Goal: Task Accomplishment & Management: Complete application form

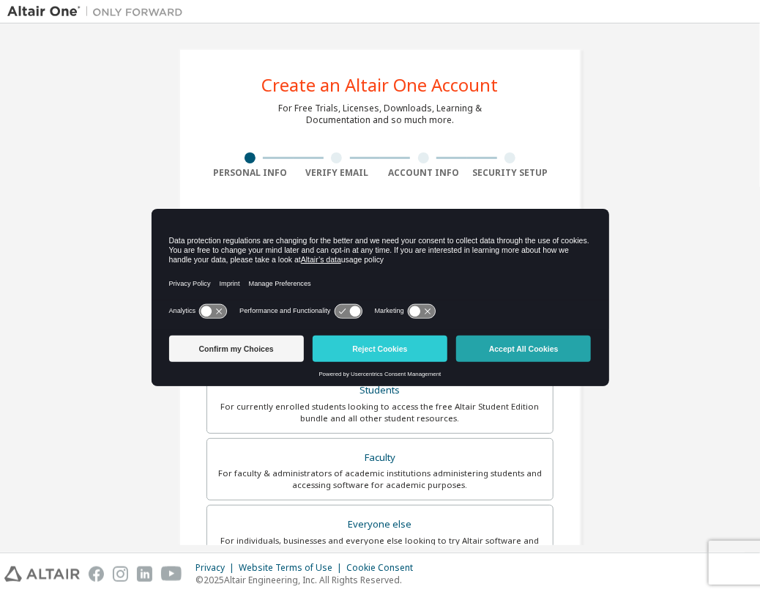
click at [556, 343] on button "Accept All Cookies" at bounding box center [523, 348] width 135 height 26
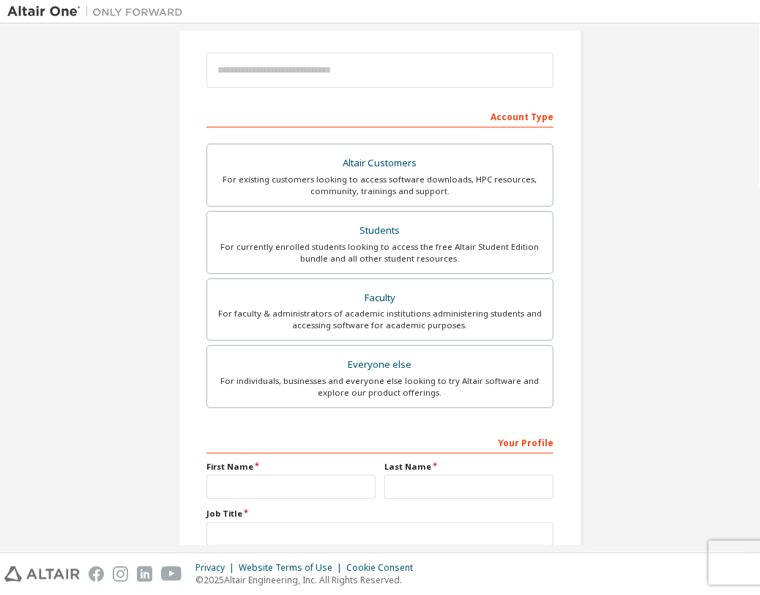
scroll to position [167, 0]
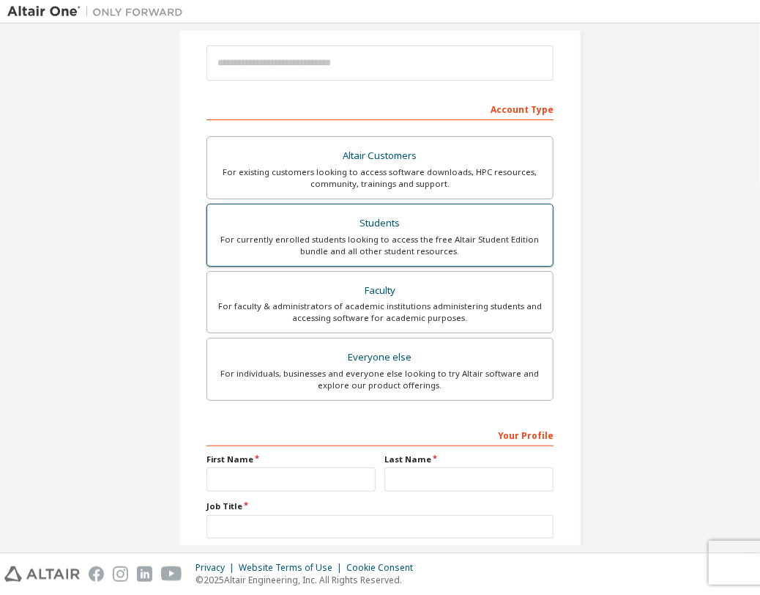
click at [367, 246] on div "For currently enrolled students looking to access the free Altair Student Editi…" at bounding box center [380, 245] width 328 height 23
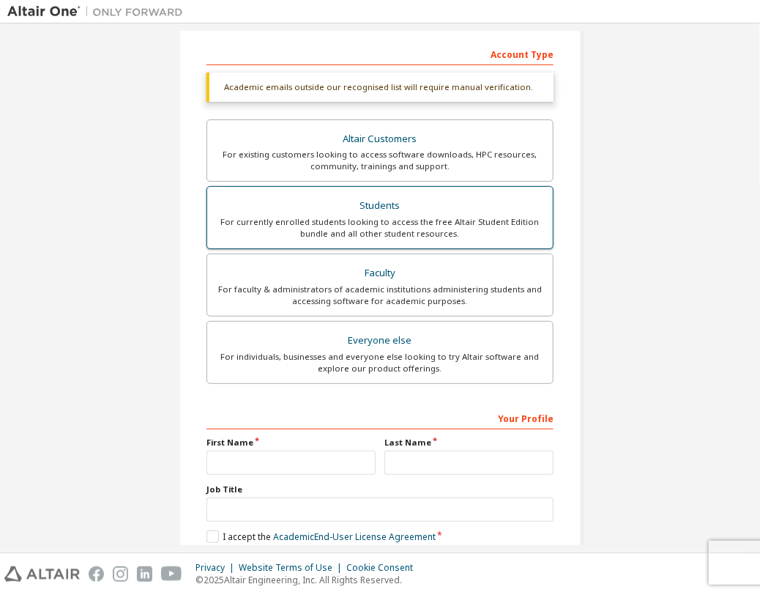
scroll to position [223, 0]
click at [367, 246] on label "Students For currently enrolled students looking to access the free Altair Stud…" at bounding box center [380, 216] width 347 height 63
click at [378, 231] on div "For currently enrolled students looking to access the free Altair Student Editi…" at bounding box center [380, 226] width 328 height 23
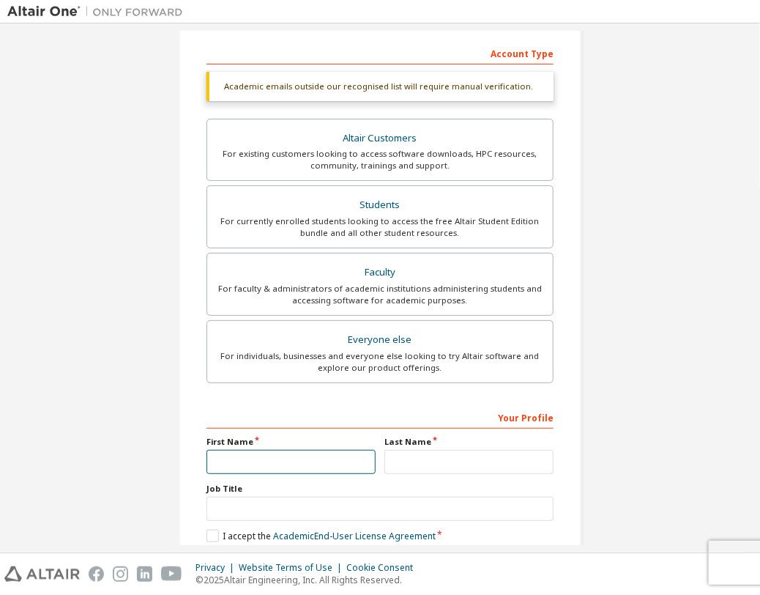
click at [261, 464] on input "text" at bounding box center [291, 462] width 169 height 24
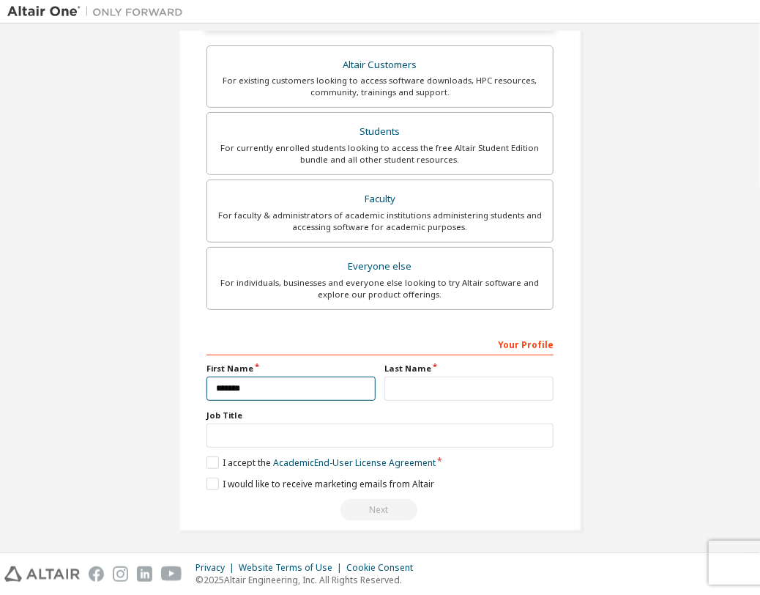
type input "******"
click at [428, 392] on input "text" at bounding box center [469, 388] width 169 height 24
type input "*****"
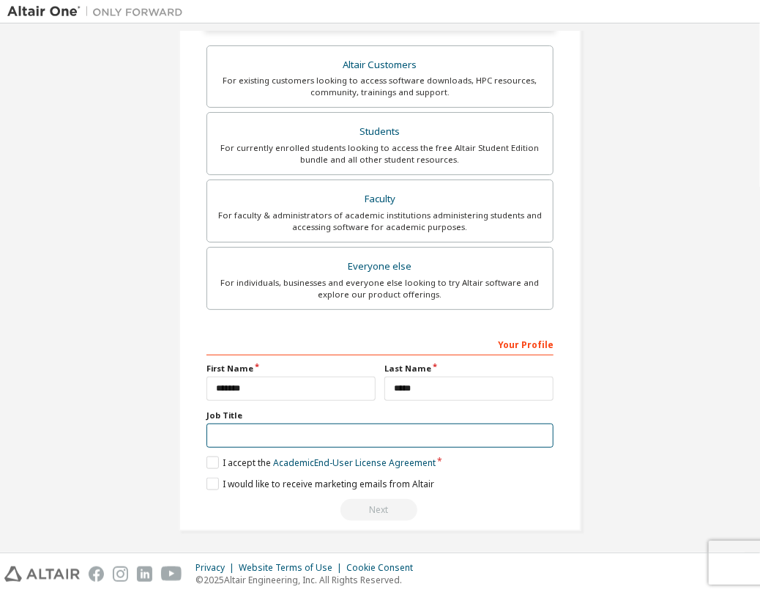
click at [212, 430] on input "text" at bounding box center [380, 435] width 347 height 24
click at [209, 456] on label "I accept the Academic End-User License Agreement" at bounding box center [321, 462] width 229 height 12
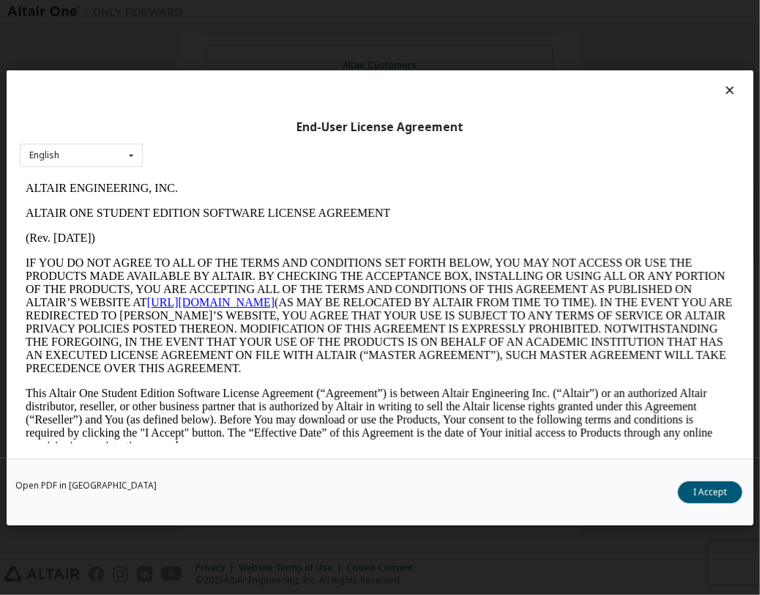
scroll to position [0, 0]
click at [723, 90] on icon at bounding box center [730, 89] width 15 height 13
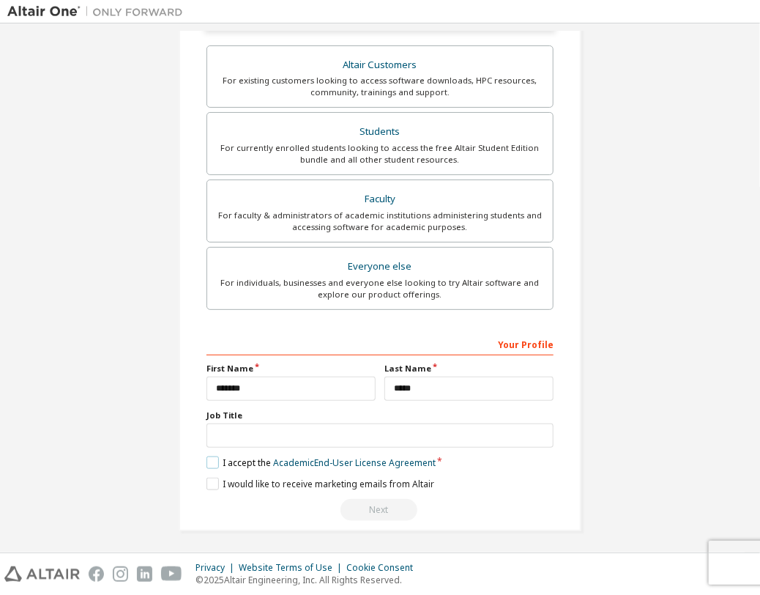
click at [210, 461] on label "I accept the Academic End-User License Agreement" at bounding box center [321, 462] width 229 height 12
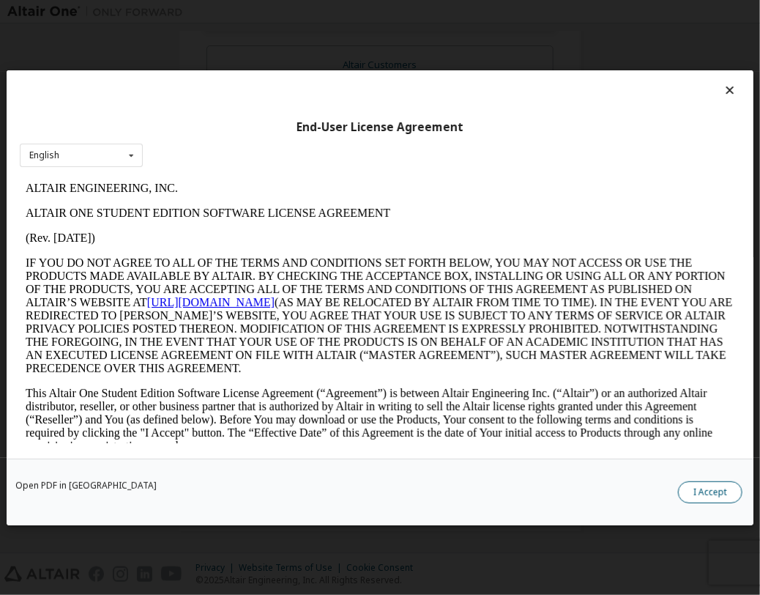
click at [709, 491] on button "I Accept" at bounding box center [710, 491] width 64 height 22
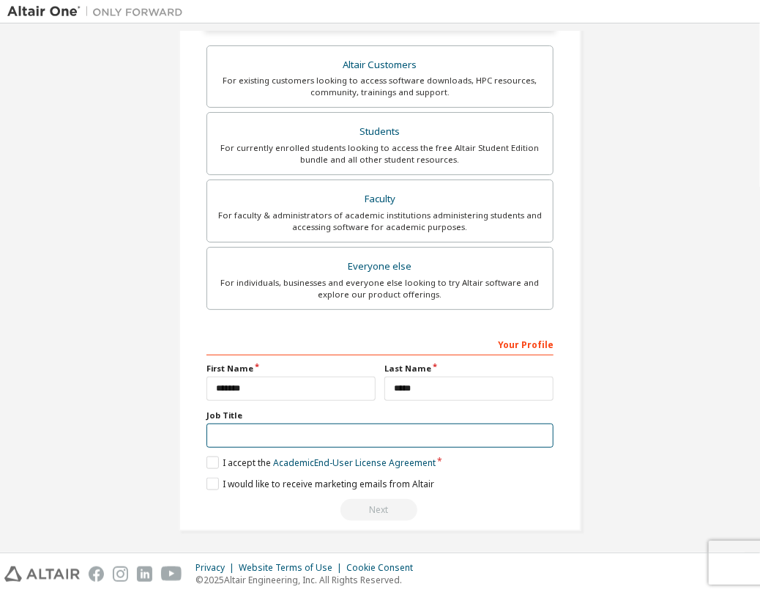
click at [230, 426] on input "text" at bounding box center [380, 435] width 347 height 24
type input "*"
type input "**********"
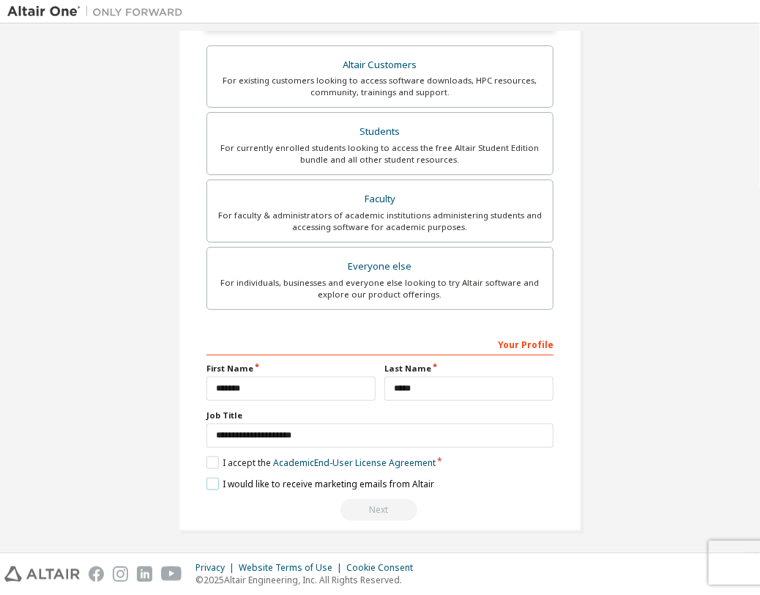
click at [211, 480] on label "I would like to receive marketing emails from Altair" at bounding box center [321, 484] width 228 height 12
click at [362, 506] on div "Next" at bounding box center [380, 510] width 347 height 22
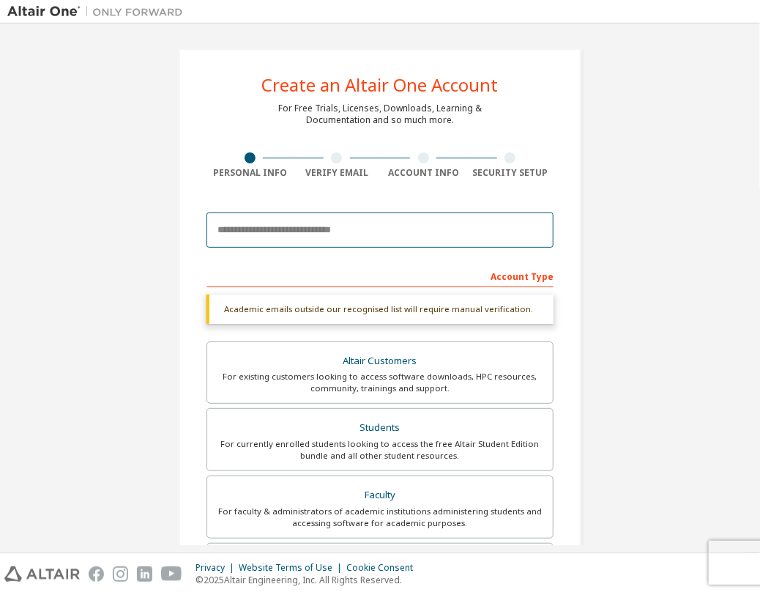
click at [336, 223] on input "email" at bounding box center [380, 229] width 347 height 35
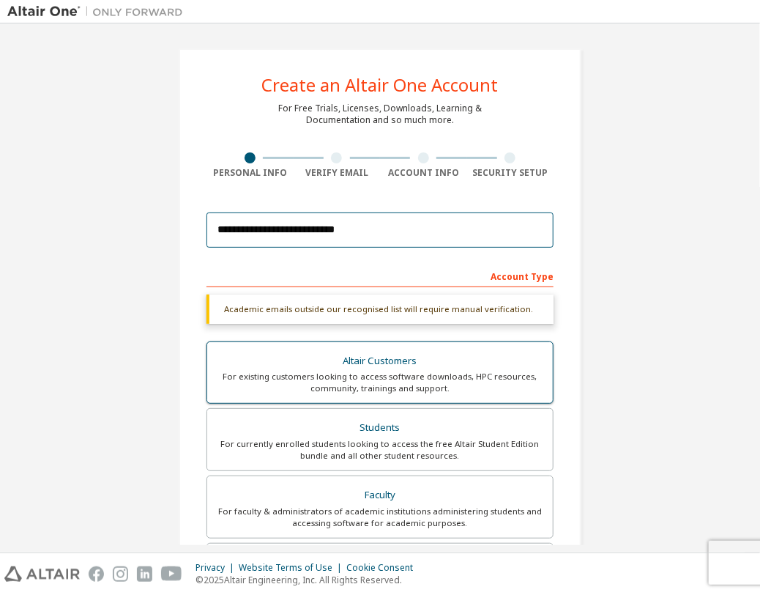
scroll to position [296, 0]
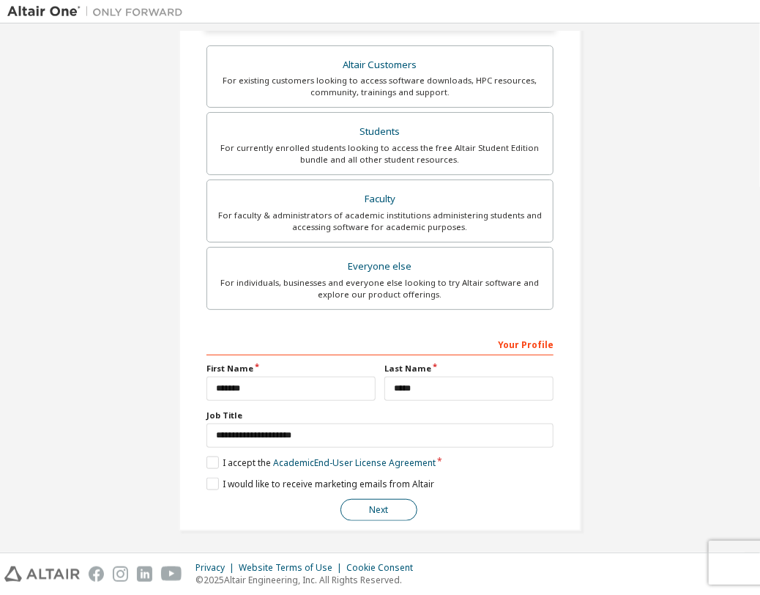
type input "**********"
click at [352, 503] on button "Next" at bounding box center [379, 510] width 77 height 22
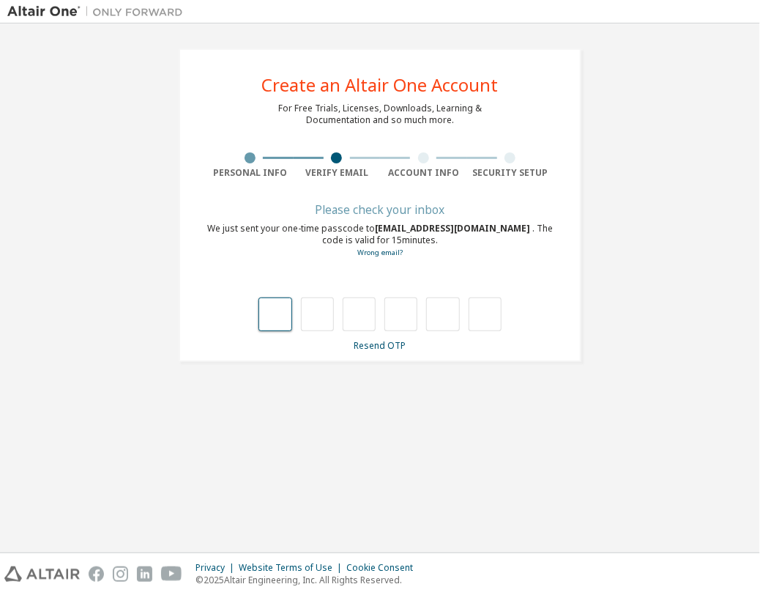
type input "*"
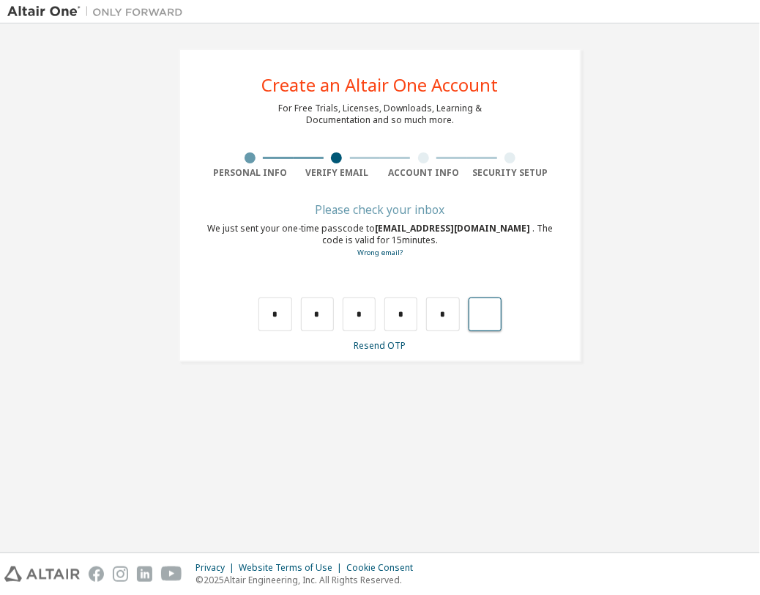
type input "*"
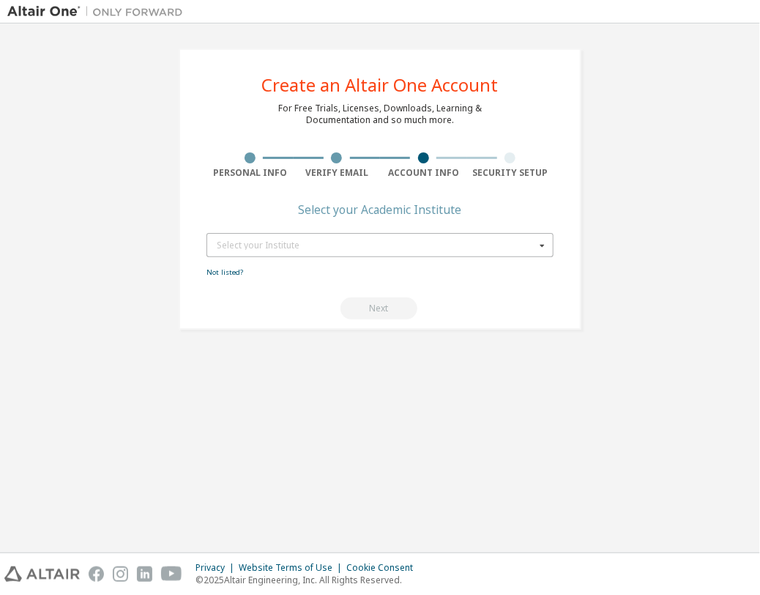
click at [541, 248] on icon at bounding box center [542, 245] width 18 height 23
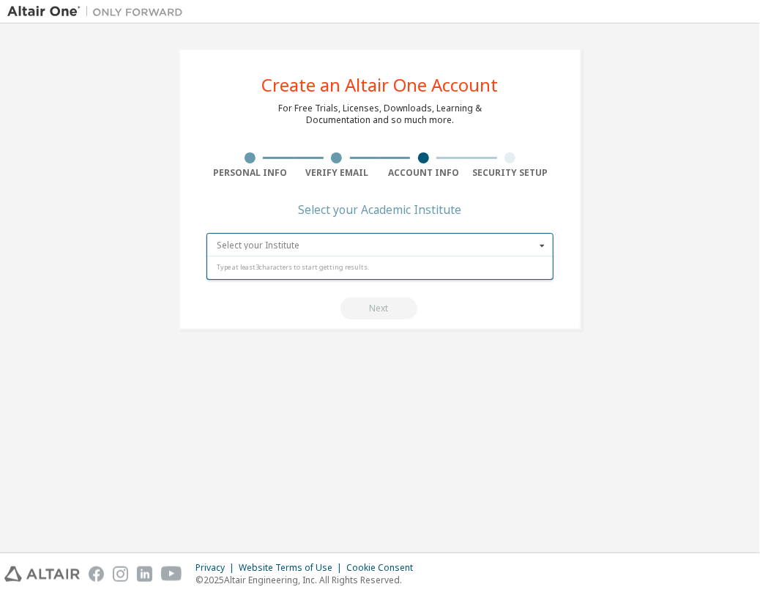
click at [349, 248] on input "text" at bounding box center [381, 245] width 346 height 23
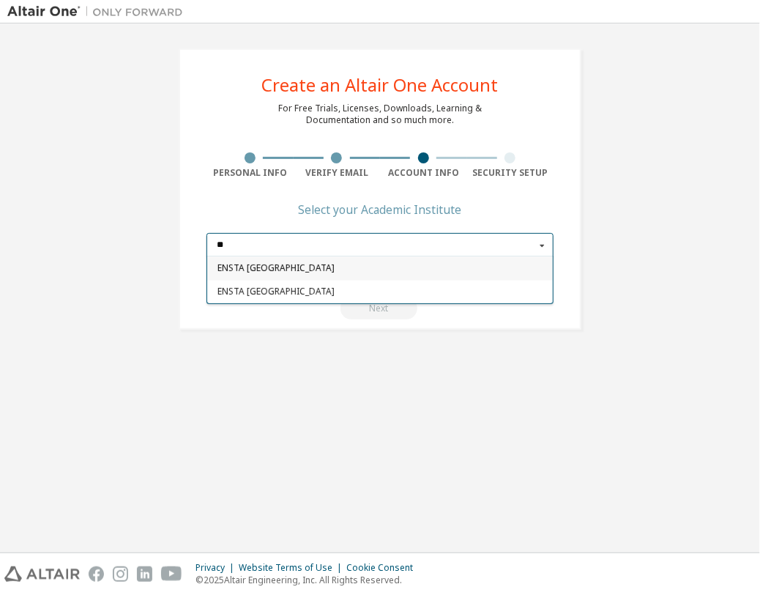
type input "*"
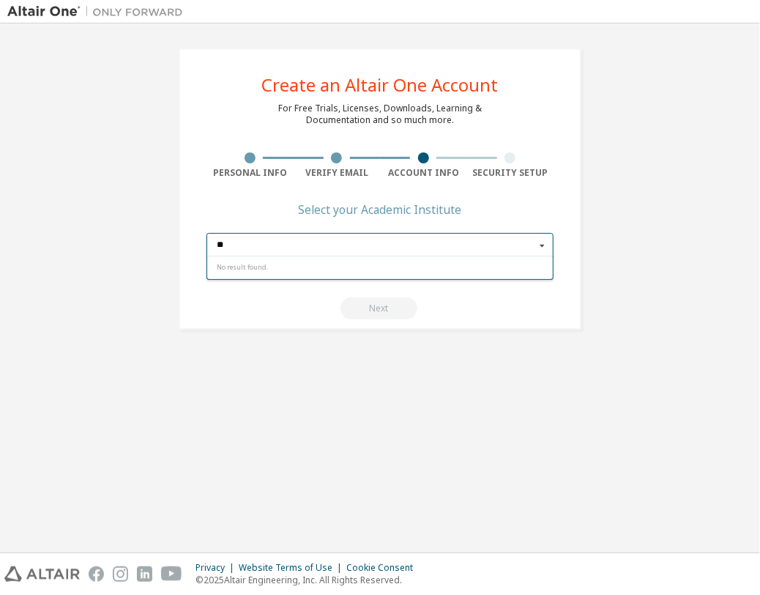
type input "*"
type input "**********"
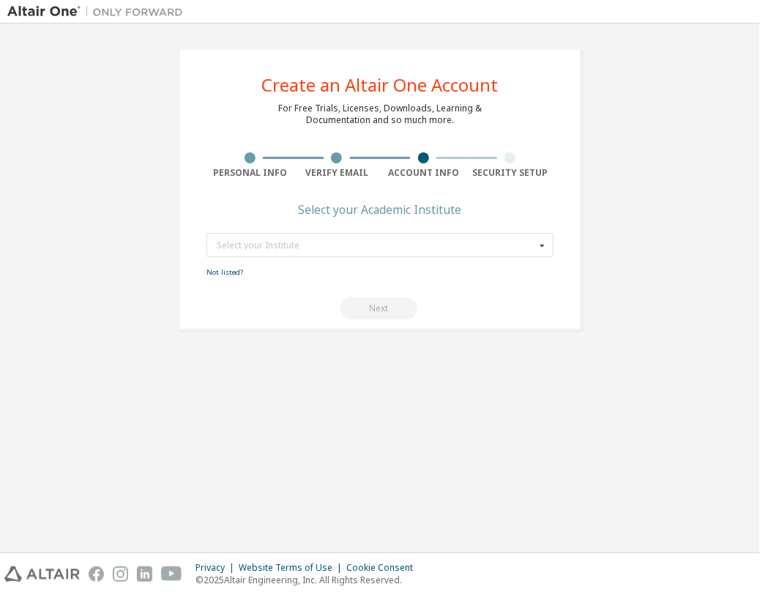
click at [376, 308] on div "Next" at bounding box center [380, 308] width 347 height 22
drag, startPoint x: 376, startPoint y: 308, endPoint x: 262, endPoint y: 253, distance: 126.1
click at [262, 253] on input "text" at bounding box center [381, 245] width 346 height 23
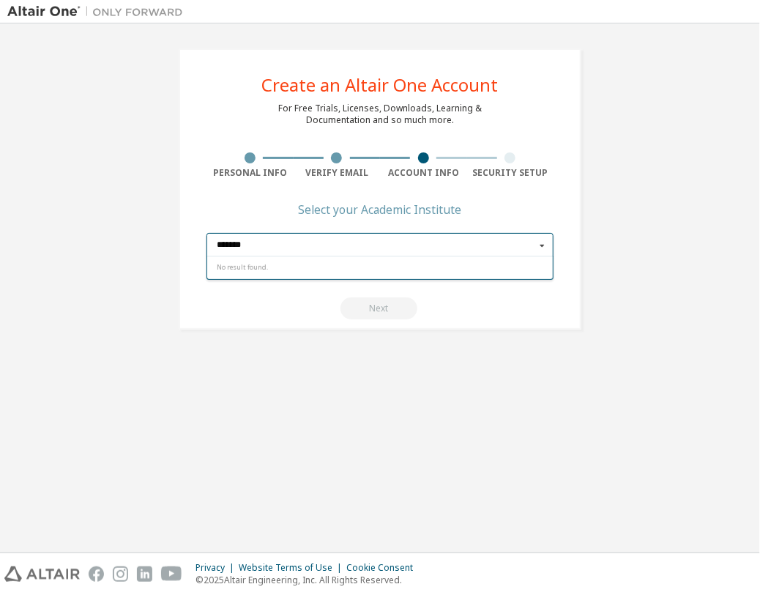
type input "******"
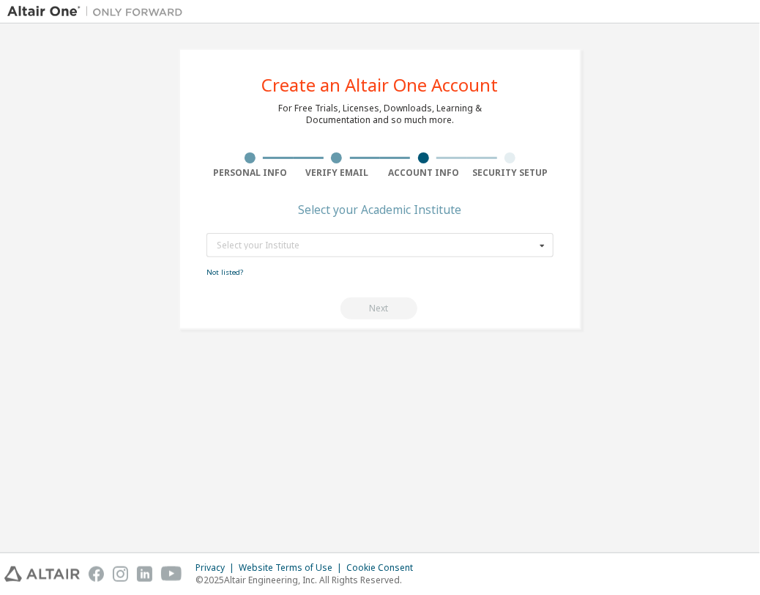
click at [510, 160] on div at bounding box center [510, 157] width 11 height 11
click at [270, 251] on input "text" at bounding box center [381, 245] width 346 height 23
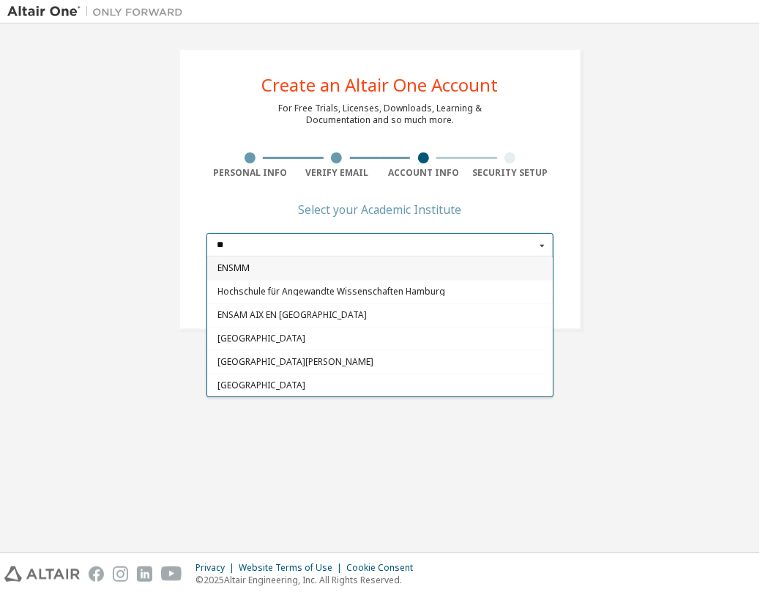
type input "*"
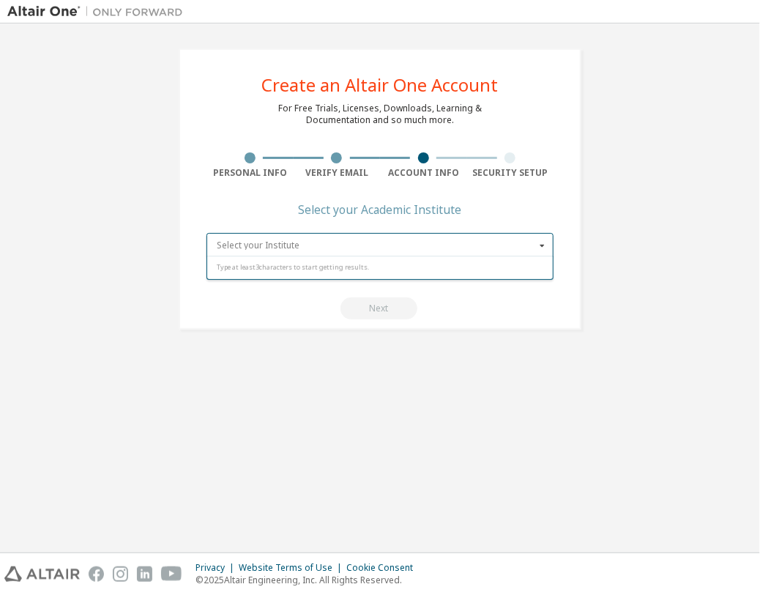
click at [270, 251] on input "text" at bounding box center [381, 245] width 346 height 23
